Goal: Transaction & Acquisition: Purchase product/service

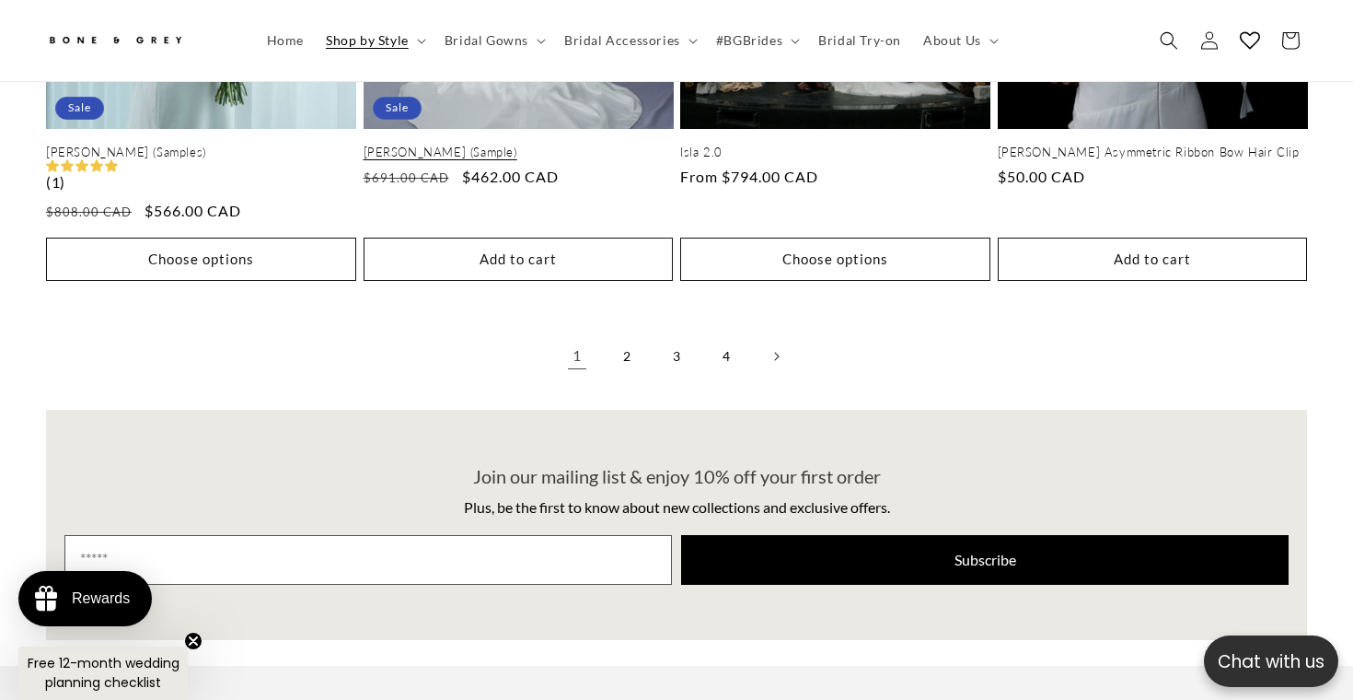
scroll to position [4111, 0]
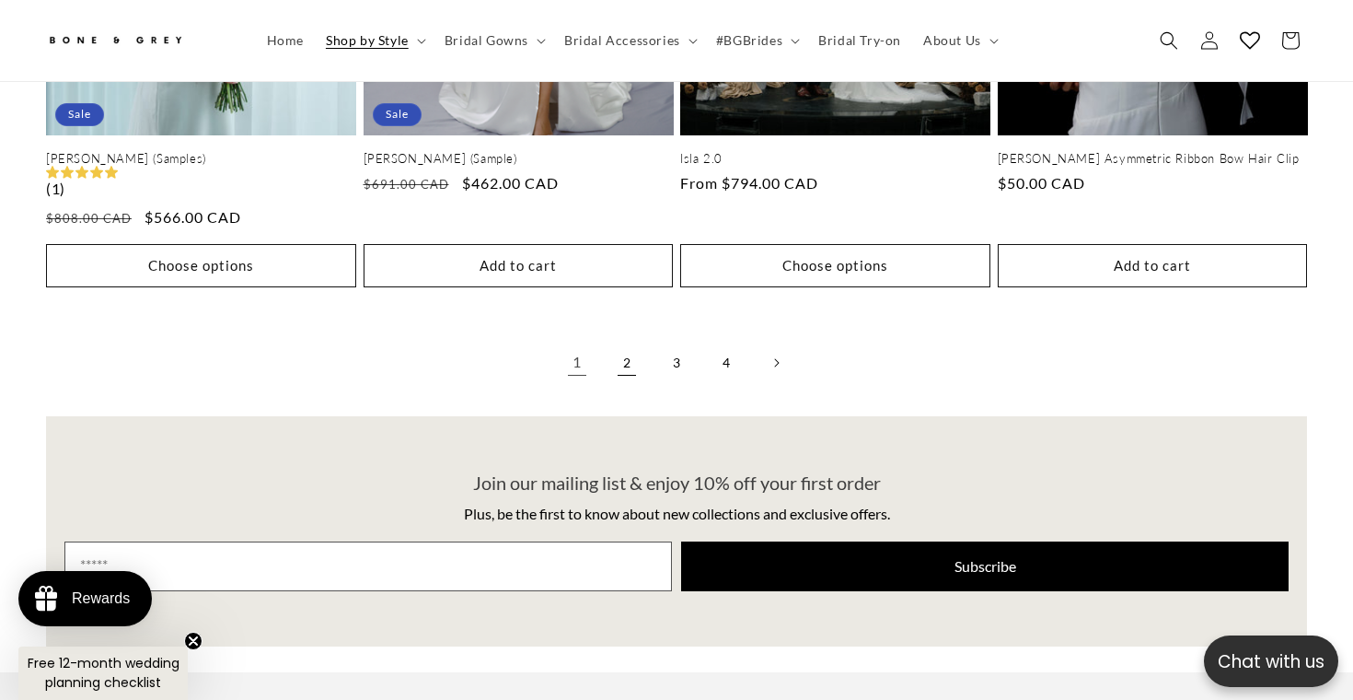
click at [610, 383] on link "2" at bounding box center [627, 363] width 41 height 41
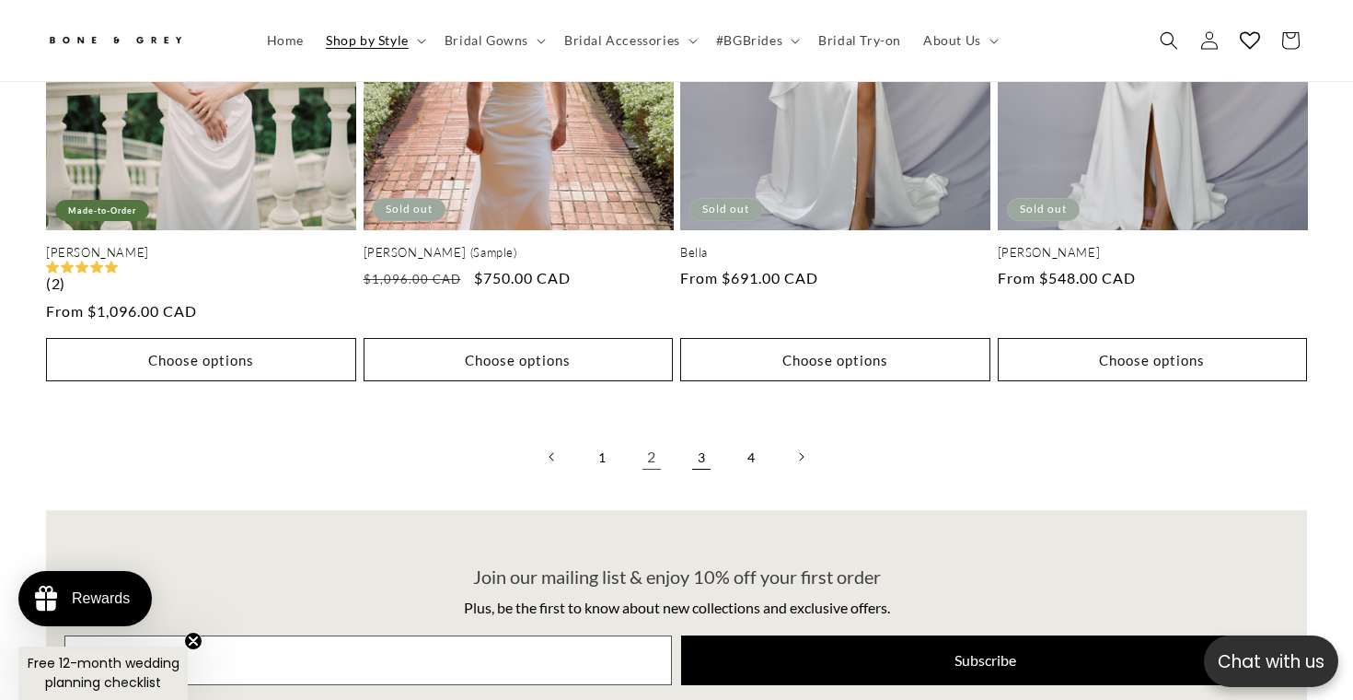
click at [702, 477] on link "3" at bounding box center [701, 456] width 41 height 41
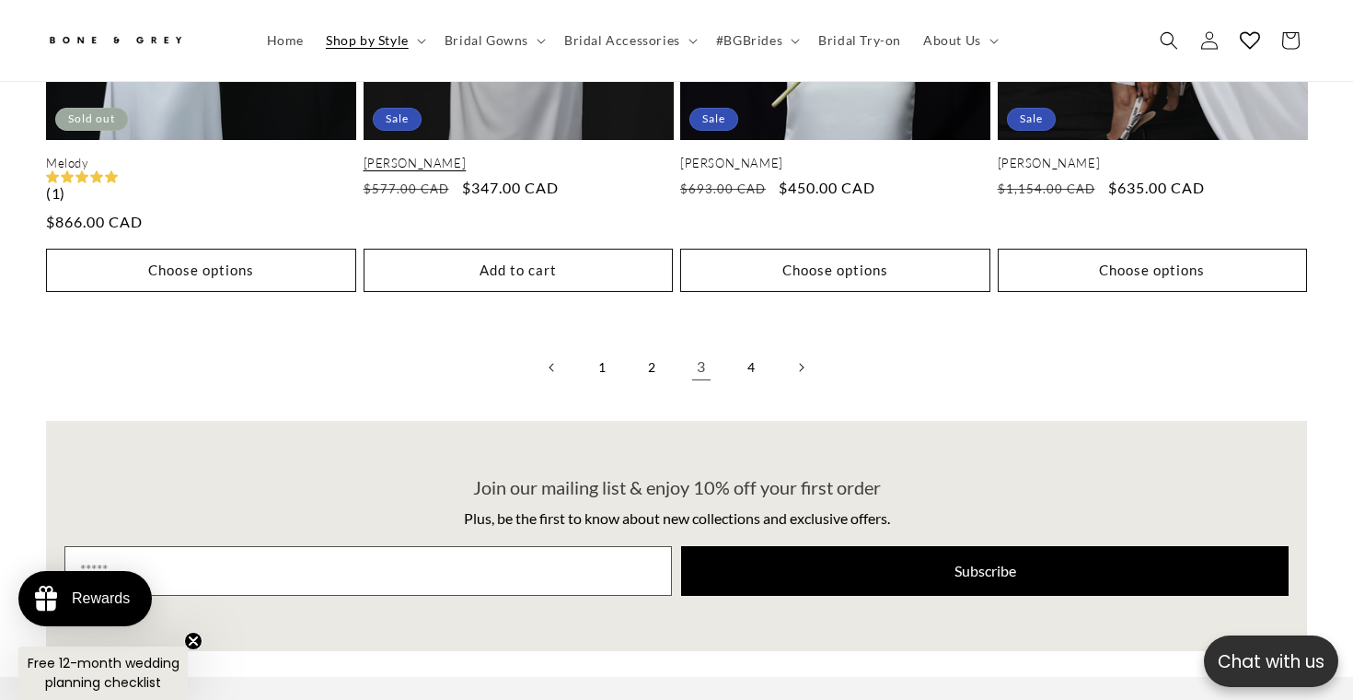
scroll to position [4200, 0]
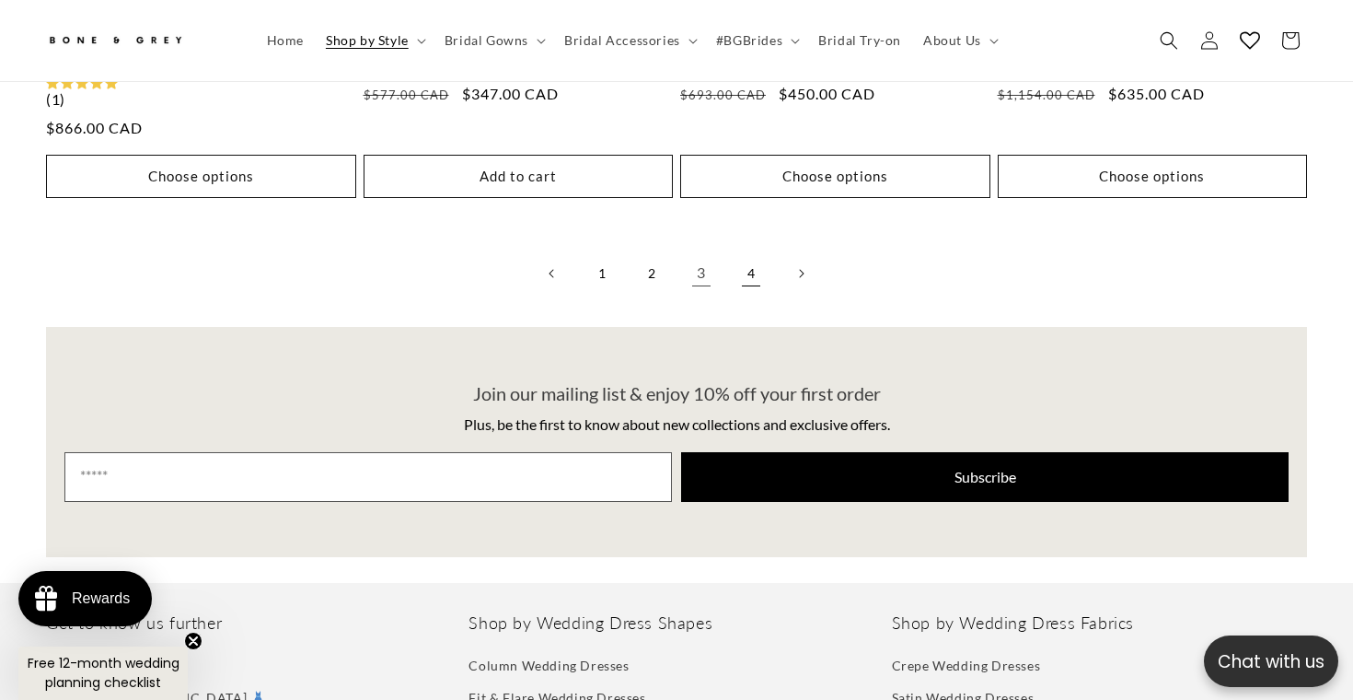
click at [765, 294] on link "4" at bounding box center [751, 273] width 41 height 41
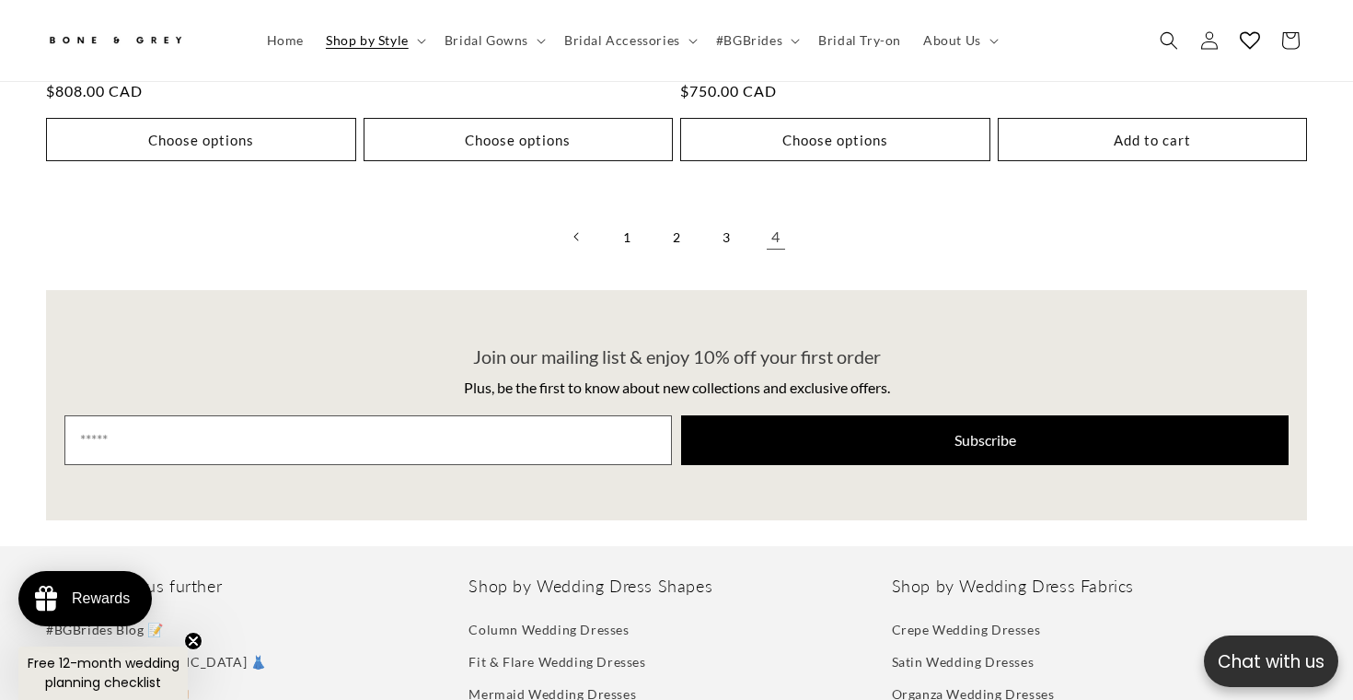
scroll to position [1906, 0]
